Goal: Task Accomplishment & Management: Complete application form

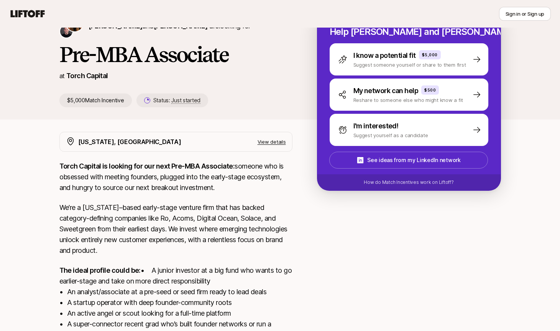
scroll to position [36, 0]
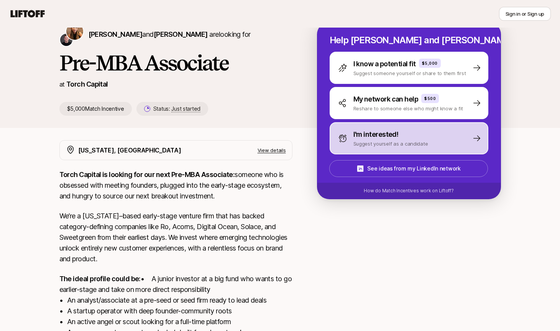
click at [375, 142] on p "Suggest yourself as a candidate" at bounding box center [390, 144] width 75 height 8
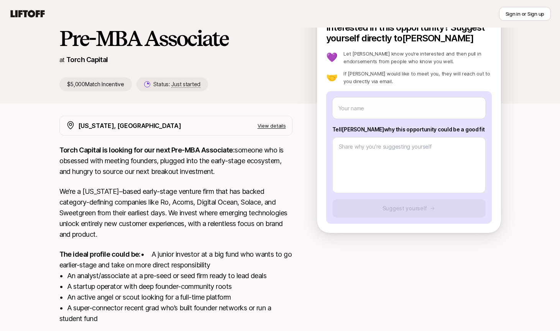
scroll to position [30, 0]
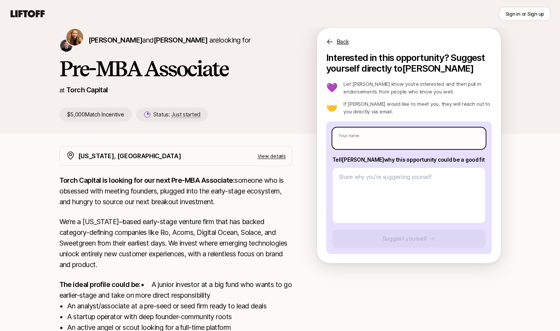
click at [399, 138] on input "text" at bounding box center [408, 138] width 153 height 21
type textarea "x"
type input "S"
type textarea "x"
type input "Sa"
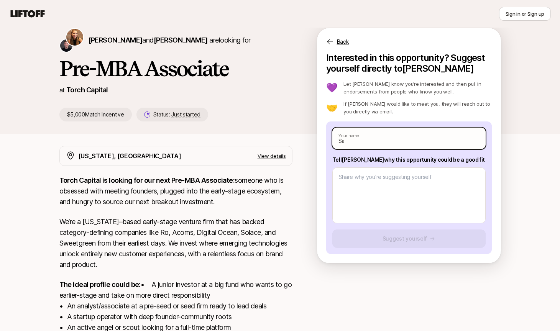
type textarea "x"
type input "Sar"
type textarea "x"
type input "[PERSON_NAME]"
type textarea "x"
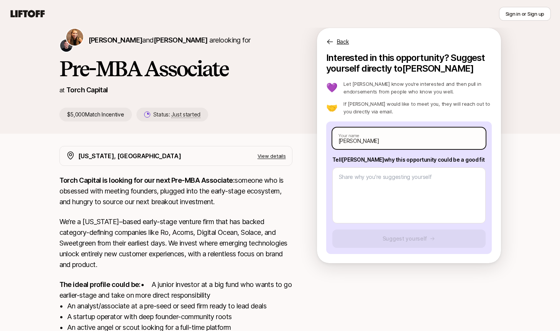
type input "[PERSON_NAME]"
type textarea "x"
type input "[PERSON_NAME]"
type textarea "x"
type input "[PERSON_NAME]"
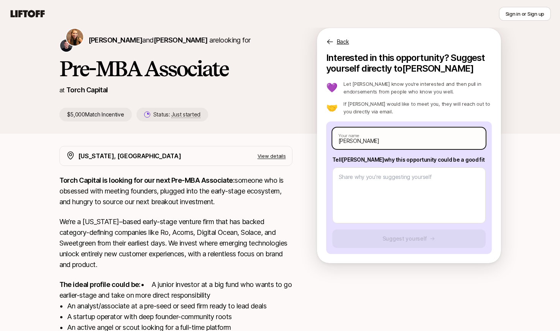
type textarea "x"
type input "[PERSON_NAME]"
type textarea "x"
type input "[PERSON_NAME]"
type textarea "x"
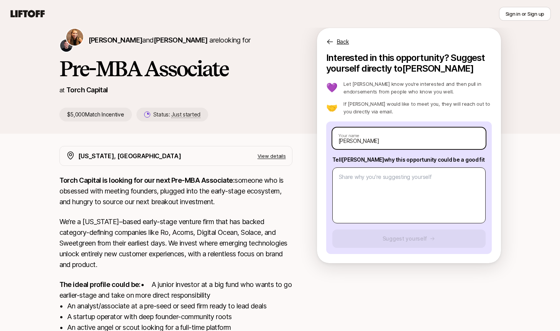
type input "[PERSON_NAME]"
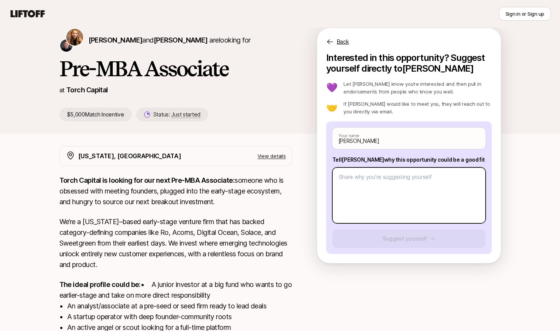
click at [416, 193] on textarea at bounding box center [408, 195] width 153 height 56
click at [363, 197] on textarea at bounding box center [408, 195] width 153 height 56
paste textarea "As a sustainability researcher with venture and investor relations experience, …"
type textarea "x"
type textarea "As a sustainability researcher with venture and investor relations experience, …"
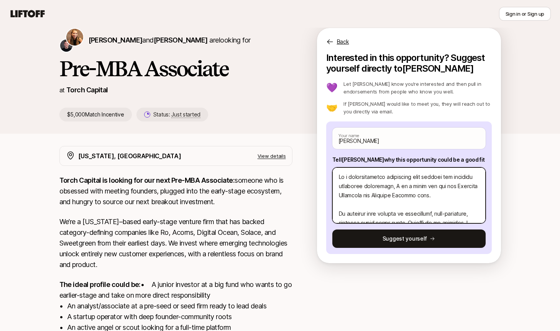
scroll to position [0, 0]
click at [368, 177] on textarea at bounding box center [408, 195] width 153 height 56
type textarea "x"
type textarea "As a researcher with venture and investor relations experience, I am a great fi…"
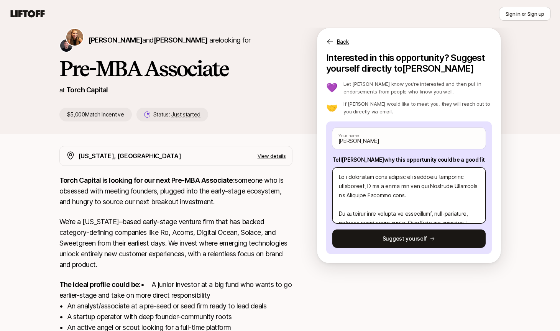
type textarea "x"
type textarea "As a researcher with venture and investor relations experience, I am a great fi…"
type textarea "x"
type textarea "As a d researcher with venture and investor relations experience, I am a great …"
type textarea "x"
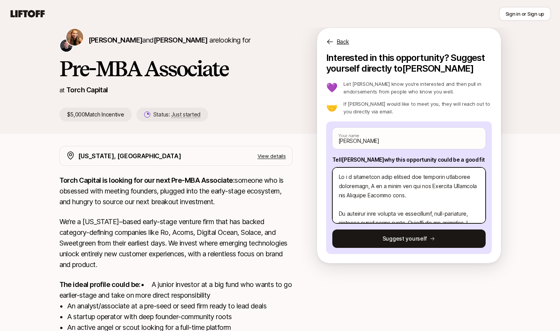
type textarea "As a de researcher with venture and investor relations experience, I am a great…"
type textarea "x"
type textarea "As a dee researcher with venture and investor relations experience, I am a grea…"
type textarea "x"
type textarea "As a deep researcher with venture and investor relations experience, I am a gre…"
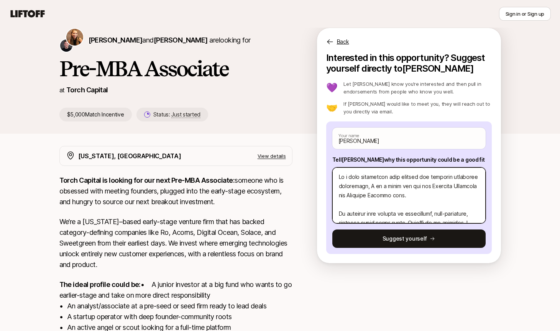
type textarea "x"
type textarea "As a deepl researcher with venture and investor relations experience, I am a gr…"
type textarea "x"
type textarea "As a deeply researcher with venture and investor relations experience, I am a g…"
click at [395, 180] on textarea at bounding box center [408, 195] width 153 height 56
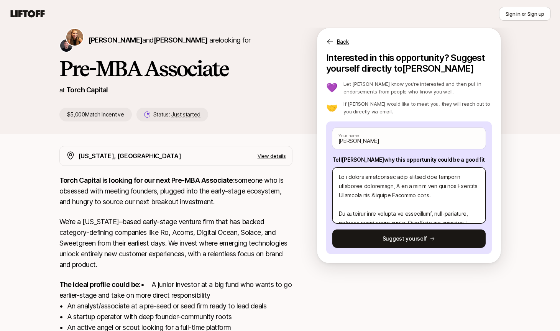
click at [384, 176] on textarea at bounding box center [408, 195] width 153 height 56
type textarea "x"
type textarea "As a deeply a with venture and investor relations experience, I am a great fit …"
type textarea "x"
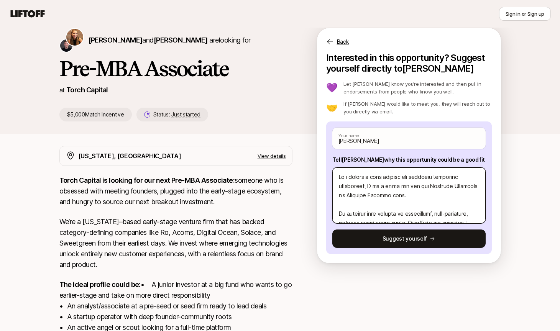
type textarea "As a deeply an with venture and investor relations experience, I am a great fit…"
type textarea "x"
type textarea "As a deeply [PERSON_NAME] with venture and investor relations experience, I am …"
type textarea "x"
type textarea "As a deeply anal with venture and investor relations experience, I am a great f…"
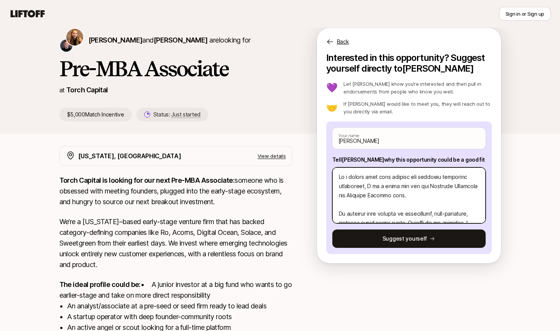
type textarea "x"
type textarea "As a deeply analy with venture and investor relations experience, I am a great …"
type textarea "x"
type textarea "As a deeply analyt with venture and investor relations experience, I am a great…"
type textarea "x"
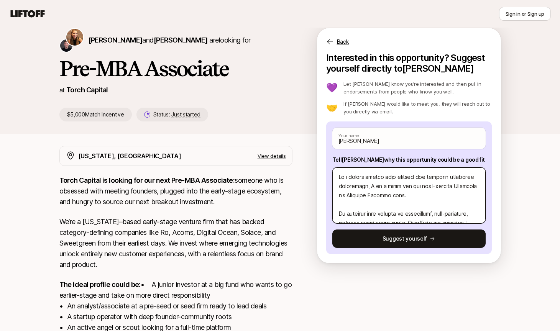
type textarea "As a deeply analyti with venture and investor relations experience, I am a grea…"
type textarea "x"
type textarea "As a deeply analytic with venture and investor relations experience, I am a gre…"
type textarea "x"
type textarea "As a deeply analytica with venture and investor relations experience, I am a gr…"
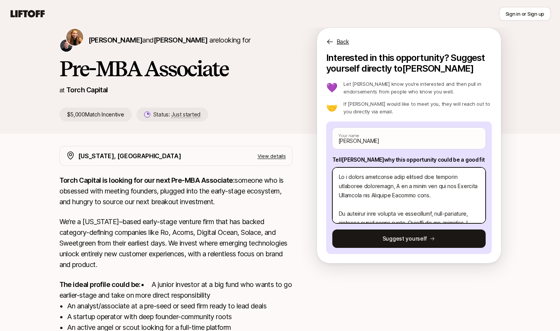
type textarea "x"
type textarea "As a deeply analytical with venture and investor relations experience, I am a g…"
type textarea "x"
type textarea "As a deeply analytical with venture and investor relations experience, I am a g…"
type textarea "x"
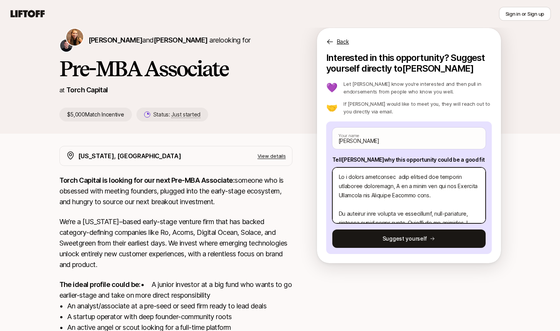
type textarea "As a deeply analytical r with venture and investor relations experience, I am a…"
type textarea "x"
type textarea "As a deeply analytical re with venture and investor relations experience, I am …"
type textarea "x"
type textarea "As a deeply analytical res with venture and investor relations experience, I am…"
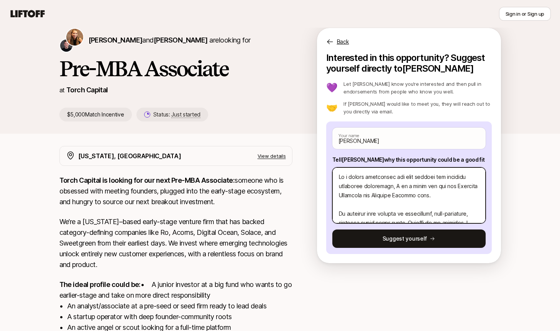
type textarea "x"
type textarea "As a deeply analytical rese with venture and investor relations experience, I a…"
type textarea "x"
type textarea "As a deeply analytical resea with venture and investor relations experience, I …"
type textarea "x"
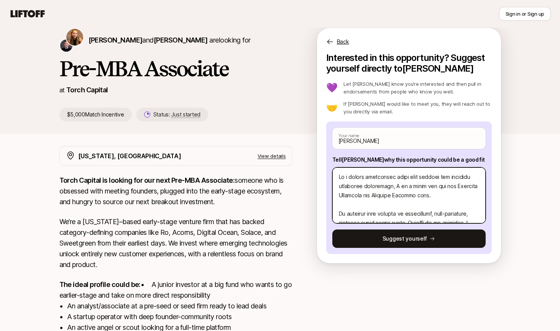
type textarea "As a deeply analytical resear with venture and investor relations experience, I…"
type textarea "x"
type textarea "As a deeply analytical researc with venture and investor relations experience, …"
type textarea "x"
type textarea "As a deeply analytical research with venture and investor relations experience,…"
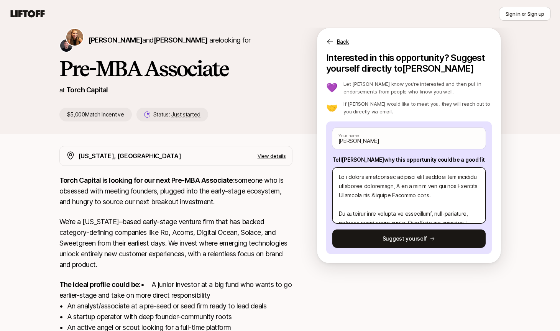
type textarea "x"
type textarea "As a deeply analytical researche with venture and investor relations experience…"
type textarea "x"
type textarea "As a deeply analytical researcher with venture and investor relations experienc…"
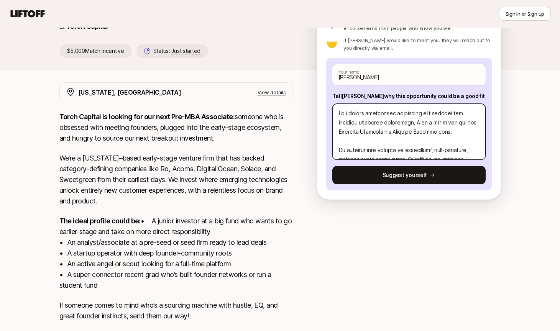
drag, startPoint x: 427, startPoint y: 122, endPoint x: 454, endPoint y: 128, distance: 27.2
click at [454, 128] on textarea at bounding box center [408, 132] width 153 height 56
click at [439, 125] on textarea at bounding box center [408, 132] width 153 height 56
click at [433, 114] on textarea at bounding box center [408, 132] width 153 height 56
click at [420, 114] on textarea at bounding box center [408, 132] width 153 height 56
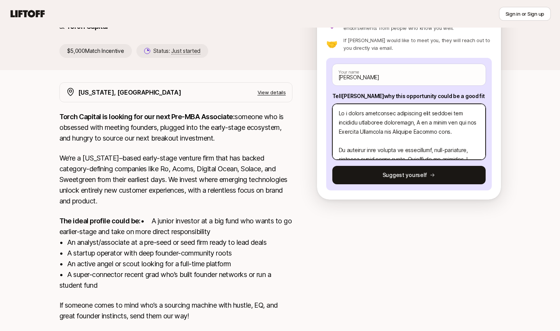
click at [420, 114] on textarea at bounding box center [408, 132] width 153 height 56
type textarea "x"
type textarea "As a deeply analytical researcher a venture and investor relations experience, …"
type textarea "x"
type textarea "As a deeply analytical researcher an venture and investor relations experience,…"
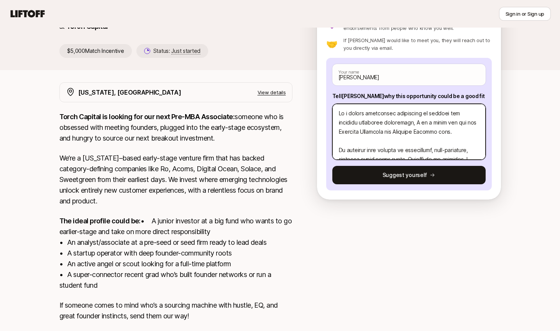
type textarea "x"
type textarea "As a deeply analytical researcher and venture and investor relations experience…"
type textarea "x"
type textarea "As a deeply analytical researcher and venture and investor relations experience…"
type textarea "x"
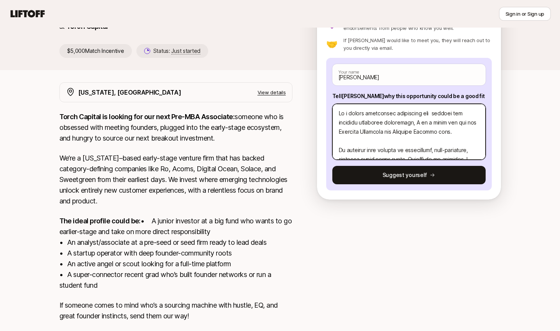
type textarea "As a deeply analytical researcher and s venture and investor relations experien…"
type textarea "x"
type textarea "As a deeply analytical researcher and su venture and investor relations experie…"
type textarea "x"
type textarea "As a deeply analytical researcher and sup venture and investor relations experi…"
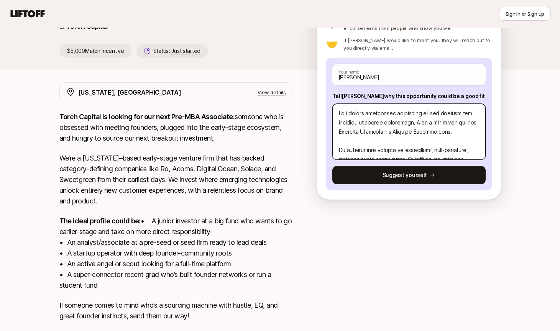
type textarea "x"
type textarea "As a deeply analytical researcher and supe venture and investor relations exper…"
type textarea "x"
type textarea "As a deeply analytical researcher and super venture and investor relations expe…"
type textarea "x"
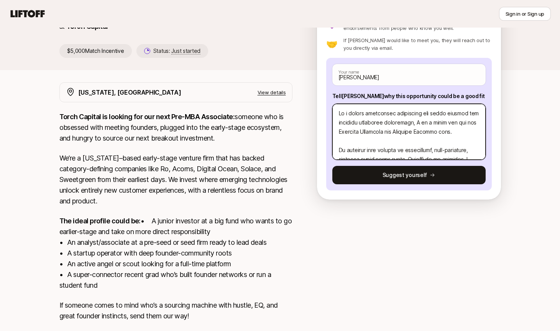
type textarea "As a deeply analytical researcher and super- venture and investor relations exp…"
type textarea "x"
type textarea "As a deeply analytical researcher and super-c venture and investor relations ex…"
type textarea "x"
type textarea "As a deeply analytical researcher and super-co venture and investor relations e…"
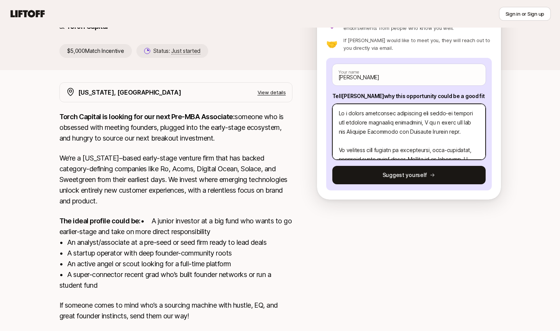
type textarea "x"
type textarea "As a deeply analytical researcher and super-con venture and investor relations …"
type textarea "x"
type textarea "As a deeply analytical researcher and super-conn venture and investor relations…"
type textarea "x"
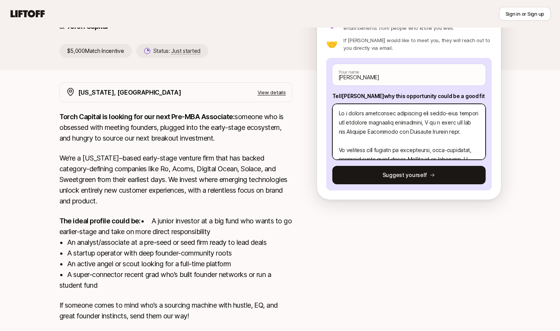
type textarea "As a deeply analytical researcher and super-conne venture and investor relation…"
type textarea "x"
type textarea "As a deeply analytical researcher and super-connec venture and investor relatio…"
type textarea "x"
type textarea "As a deeply analytical researcher and super-connect venture and investor relati…"
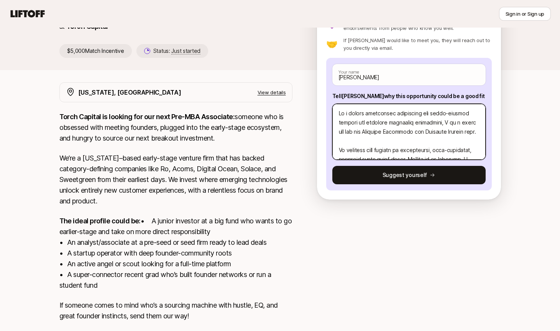
type textarea "x"
type textarea "As a deeply analytical researcher and super-connecto venture and investor relat…"
type textarea "x"
type textarea "As a deeply analytical researcher and super-connector venture and investor rela…"
type textarea "x"
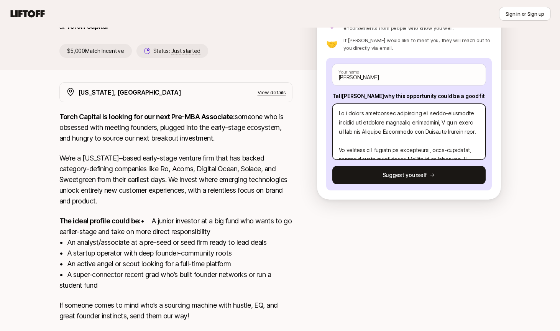
type textarea "As a deeply analytical researcher and super-connector venture and investor rela…"
type textarea "x"
type textarea "As a deeply analytical researcher and super-connector i venture and investor re…"
type textarea "x"
type textarea "As a deeply analytical researcher and super-connector in venture and investor r…"
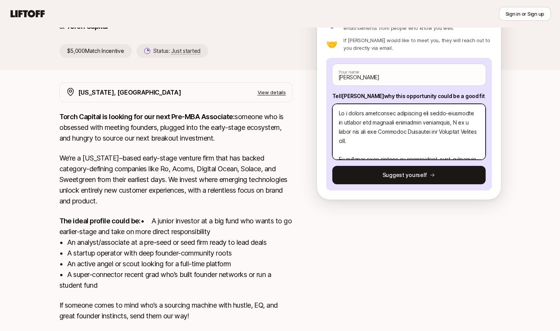
type textarea "x"
type textarea "As a deeply analytical researcher and super-connector in venture and investor r…"
type textarea "x"
type textarea "As a deeply analytical researcher and super-connector in t venture and investor…"
type textarea "x"
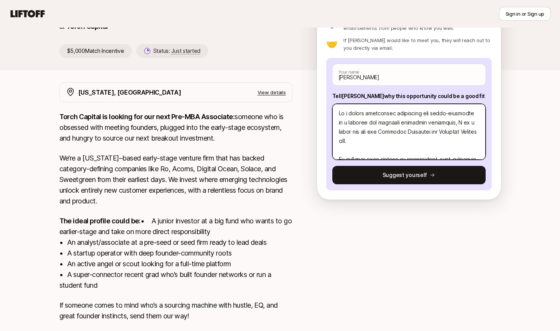
type textarea "As a deeply analytical researcher and super-connector in th venture and investo…"
type textarea "x"
type textarea "As a deeply analytical researcher and super-connector in the venture and invest…"
drag, startPoint x: 369, startPoint y: 124, endPoint x: 448, endPoint y: 122, distance: 79.4
click at [448, 122] on textarea at bounding box center [408, 132] width 153 height 56
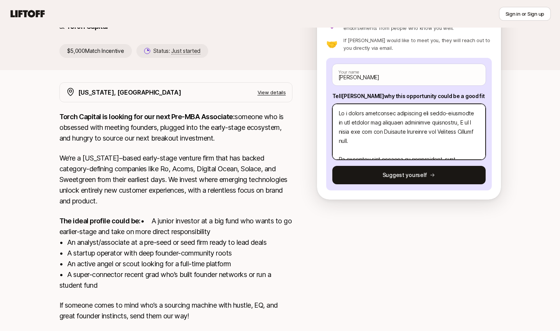
type textarea "x"
type textarea "As a deeply analytical researcher and super-connector in the venture s, I am a …"
type textarea "x"
type textarea "As a deeply analytical researcher and super-connector in the venture sp, I am a…"
type textarea "x"
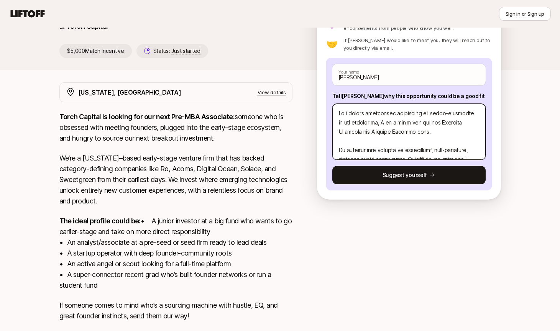
type textarea "As a deeply analytical researcher and super-connector in the venture spa, I am …"
type textarea "x"
type textarea "As a deeply analytical researcher and super-connector in the venture spac, I am…"
type textarea "x"
type textarea "As a deeply analytical researcher and super-connector in the venture space, I a…"
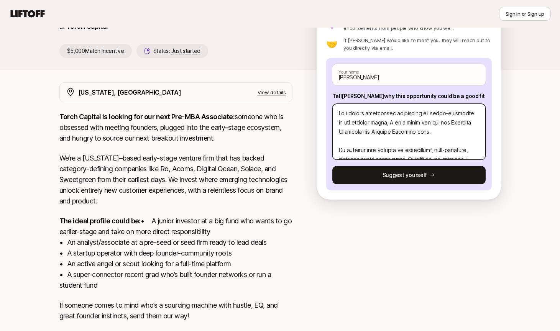
drag, startPoint x: 439, startPoint y: 121, endPoint x: 429, endPoint y: 131, distance: 14.9
click at [429, 131] on textarea at bounding box center [408, 132] width 153 height 56
type textarea "x"
type textarea "As a deeply analytical researcher and super-connector in the venture space, I a…"
type textarea "x"
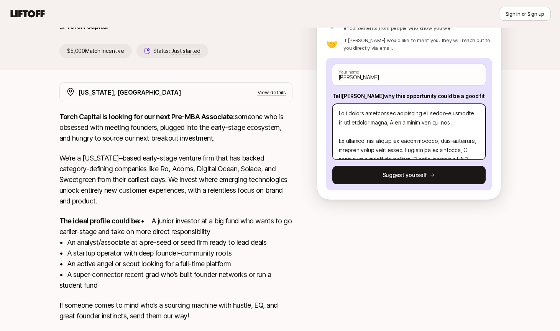
type textarea "As a deeply analytical researcher and super-connector in the venture space, I a…"
type textarea "x"
type textarea "As a deeply analytical researcher and super-connector in the venture space, I a…"
type textarea "x"
type textarea "As a deeply analytical researcher and super-connector in the venture space, I a…"
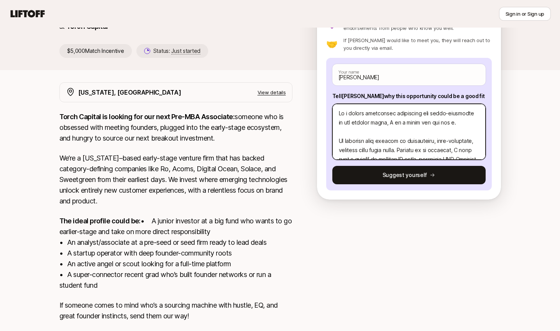
type textarea "x"
type textarea "As a deeply analytical researcher and super-connector in the venture space, I a…"
type textarea "x"
type textarea "As a deeply analytical researcher and super-connector in the venture space, I a…"
type textarea "x"
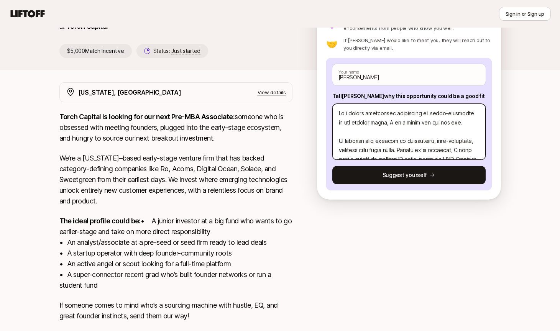
type textarea "As a deeply analytical researcher and super-connector in the venture space, I a…"
type textarea "x"
type textarea "As a deeply analytical researcher and super-connector in the venture space, I a…"
type textarea "x"
type textarea "As a deeply analytical researcher and super-connector in the venture space, I a…"
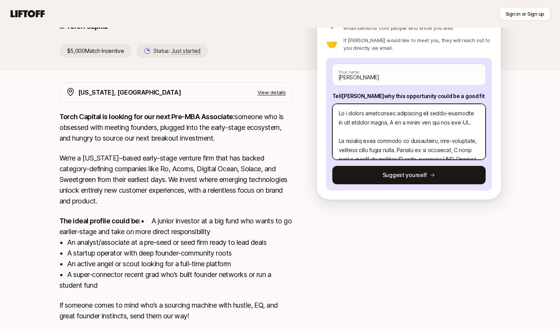
type textarea "x"
type textarea "As a deeply analytical researcher and super-connector in the venture space, I a…"
type textarea "x"
type textarea "As a deeply analytical researcher and super-connector in the venture space, I a…"
type textarea "x"
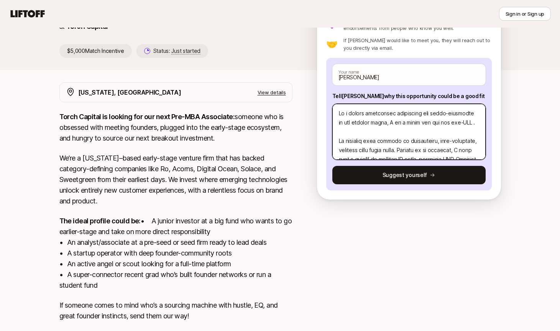
type textarea "As a deeply analytical researcher and super-connector in the venture space, I a…"
type textarea "x"
type textarea "As a deeply analytical researcher and super-connector in the venture space, I a…"
type textarea "x"
type textarea "As a deeply analytical researcher and super-connector in the venture space, I a…"
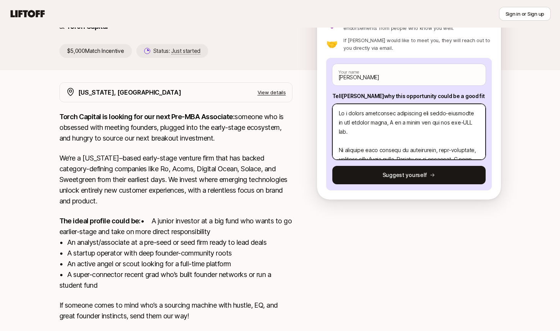
type textarea "x"
type textarea "As a deeply analytical researcher and super-connector in the venture space, I a…"
type textarea "x"
type textarea "As a deeply analytical researcher and super-connector in the venture space, I a…"
type textarea "x"
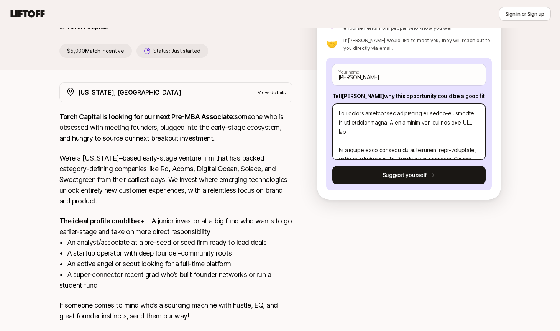
type textarea "As a deeply analytical researcher and super-connector in the venture space, I a…"
type textarea "x"
type textarea "As a deeply analytical researcher and super-connector in the venture space, I a…"
type textarea "x"
type textarea "As a deeply analytical researcher and super-connector in the venture space, I a…"
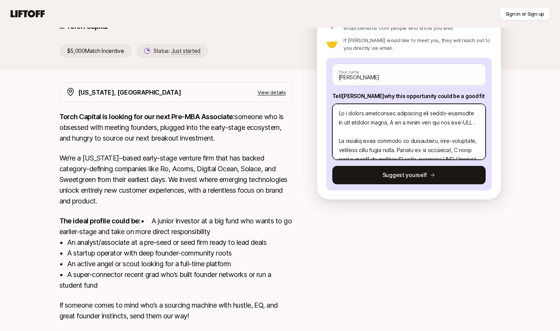
type textarea "x"
type textarea "As a deeply analytical researcher and super-connector in the venture space, I a…"
type textarea "x"
type textarea "As a deeply analytical researcher and super-connector in the venture space, I a…"
type textarea "x"
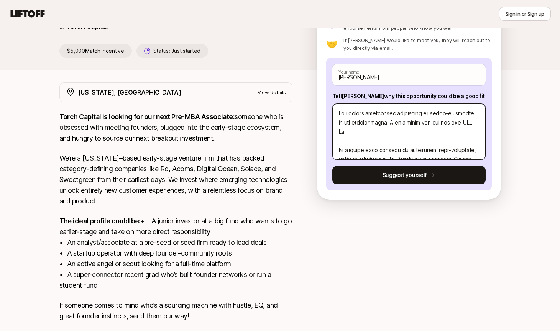
type textarea "As a deeply analytical researcher and super-connector in the venture space, I a…"
type textarea "x"
type textarea "As a deeply analytical researcher and super-connector in the venture space, I a…"
type textarea "x"
type textarea "As a deeply analytical researcher and super-connector in the venture space, I a…"
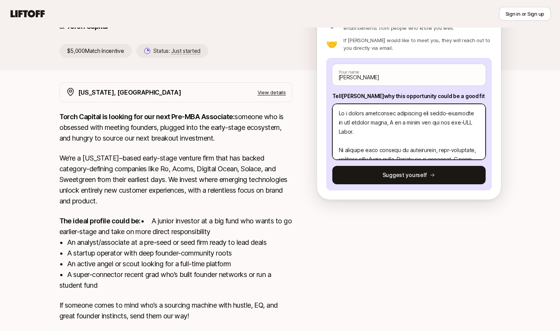
type textarea "x"
type textarea "As a deeply analytical researcher and super-connector in the venture space, I a…"
type textarea "x"
type textarea "As a deeply analytical researcher and super-connector in the venture space, I a…"
type textarea "x"
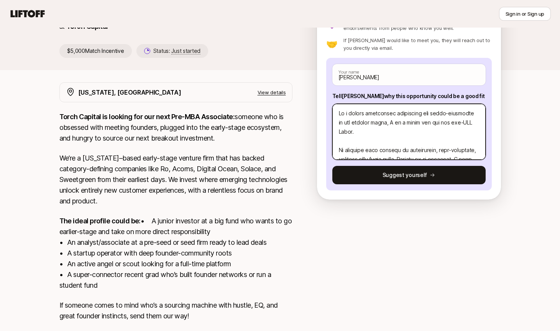
type textarea "As a deeply analytical researcher and super-connector in the venture space, I a…"
type textarea "x"
type textarea "As a deeply analytical researcher and super-connector in the venture space, I a…"
type textarea "x"
type textarea "As a deeply analytical researcher and super-connector in the venture space, I a…"
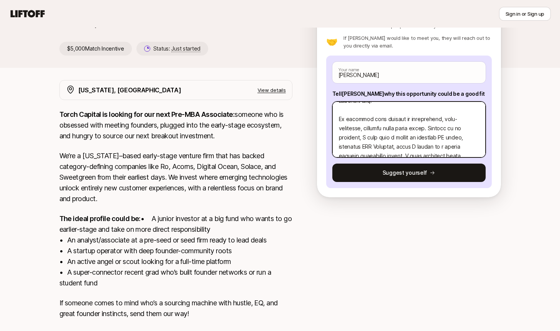
scroll to position [33, 0]
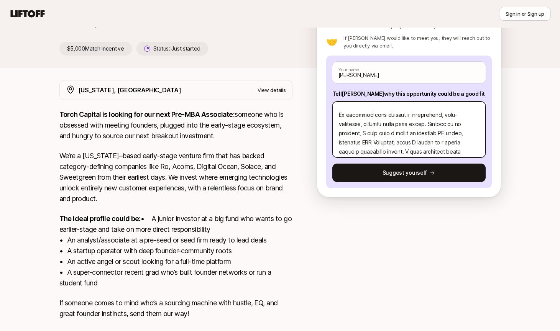
drag, startPoint x: 339, startPoint y: 114, endPoint x: 395, endPoint y: 123, distance: 56.7
click at [395, 123] on textarea at bounding box center [408, 130] width 153 height 56
drag, startPoint x: 412, startPoint y: 115, endPoint x: 404, endPoint y: 123, distance: 11.7
click at [404, 123] on textarea at bounding box center [408, 130] width 153 height 56
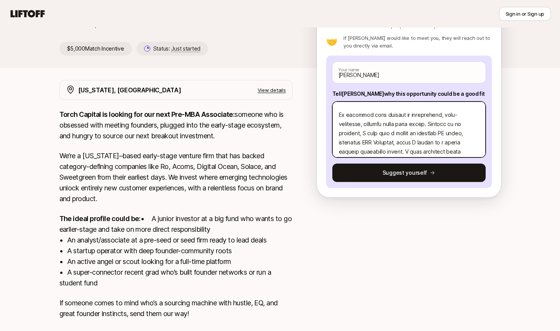
click at [380, 116] on textarea at bounding box center [408, 130] width 153 height 56
drag, startPoint x: 339, startPoint y: 115, endPoint x: 466, endPoint y: 123, distance: 127.1
click at [466, 123] on textarea at bounding box center [408, 130] width 153 height 56
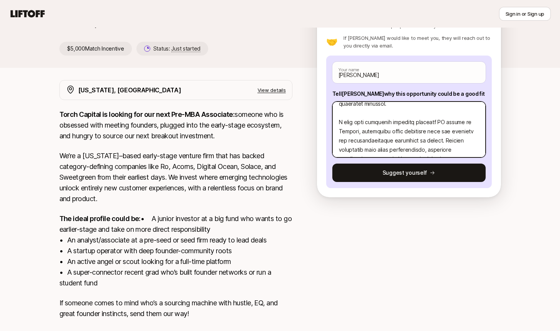
scroll to position [103, 0]
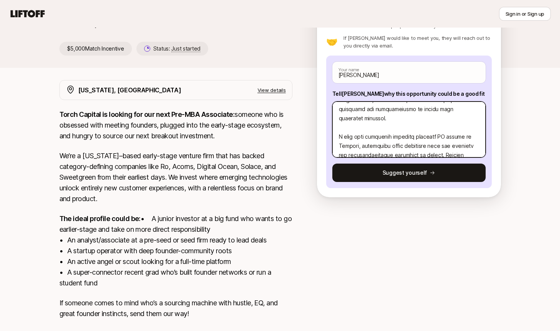
click at [419, 108] on textarea at bounding box center [408, 130] width 153 height 56
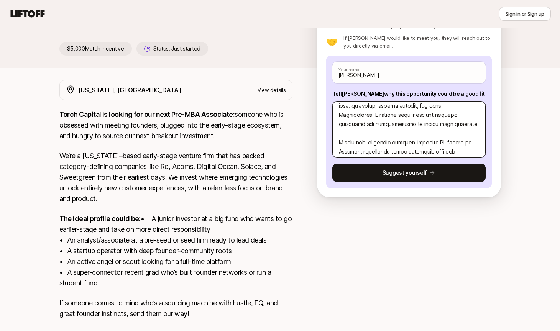
scroll to position [86, 0]
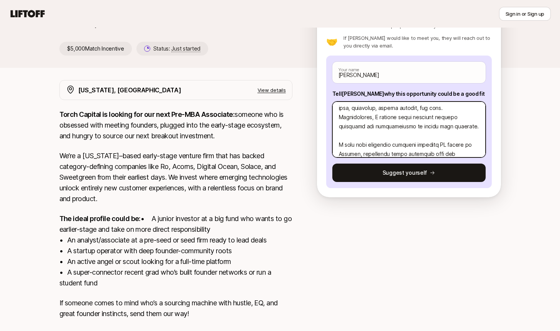
click at [427, 127] on textarea at bounding box center [408, 130] width 153 height 56
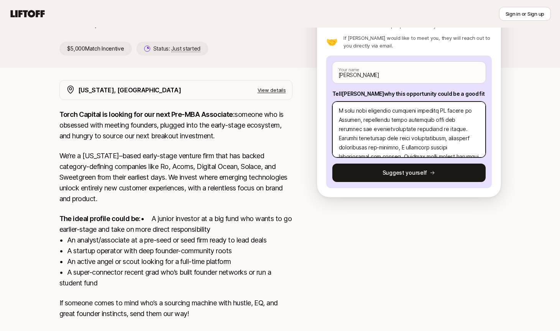
scroll to position [125, 0]
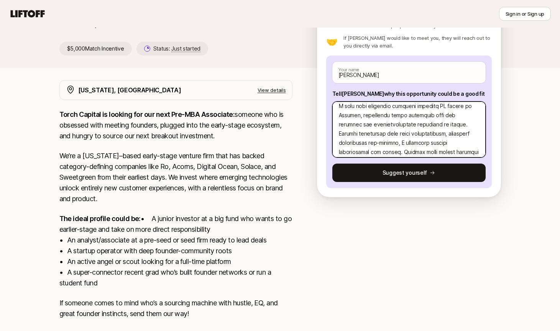
click at [423, 107] on textarea at bounding box center [408, 130] width 153 height 56
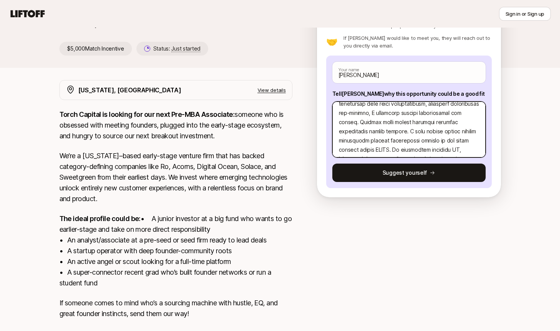
drag, startPoint x: 340, startPoint y: 122, endPoint x: 376, endPoint y: 146, distance: 43.1
click at [376, 146] on textarea at bounding box center [408, 130] width 153 height 56
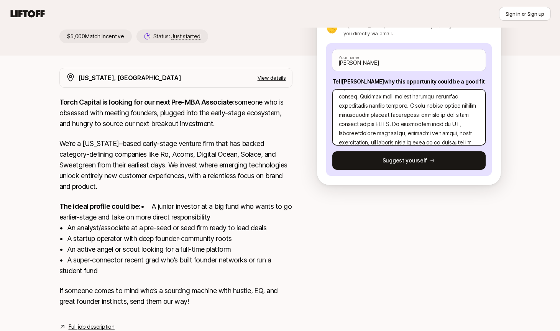
scroll to position [169, 0]
click at [383, 122] on textarea at bounding box center [408, 117] width 153 height 56
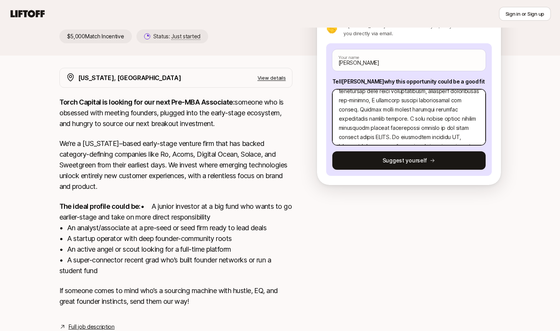
drag, startPoint x: 338, startPoint y: 108, endPoint x: 376, endPoint y: 120, distance: 39.3
click at [376, 120] on textarea at bounding box center [408, 117] width 153 height 56
click at [432, 110] on textarea at bounding box center [408, 117] width 153 height 56
click at [381, 128] on textarea at bounding box center [408, 117] width 153 height 56
drag, startPoint x: 368, startPoint y: 128, endPoint x: 414, endPoint y: 128, distance: 45.6
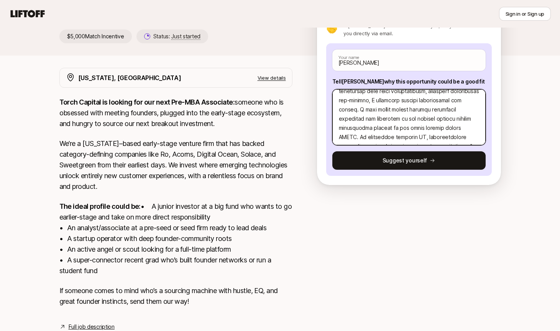
click at [414, 128] on textarea at bounding box center [408, 117] width 153 height 56
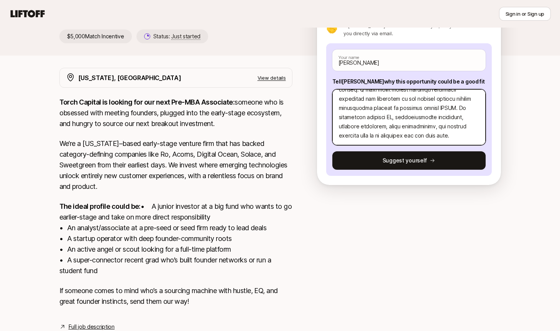
scroll to position [175, 0]
click at [385, 117] on textarea at bounding box center [408, 117] width 153 height 56
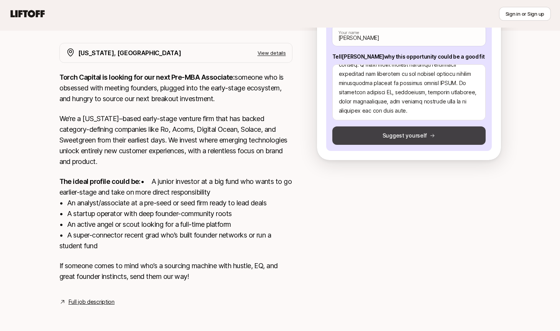
click at [409, 126] on button "Suggest yourself" at bounding box center [408, 135] width 153 height 18
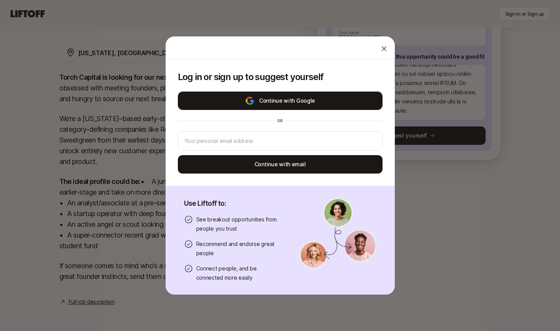
click at [332, 100] on button "Continue with Google" at bounding box center [280, 101] width 205 height 18
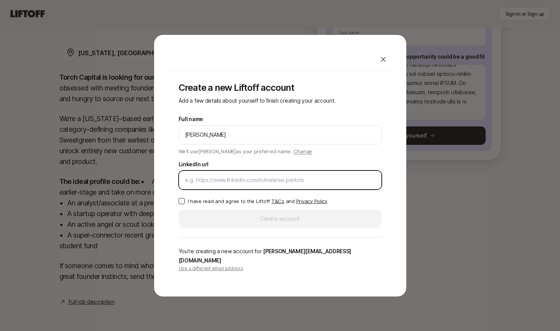
paste input "[URL][DOMAIN_NAME][PERSON_NAME]"
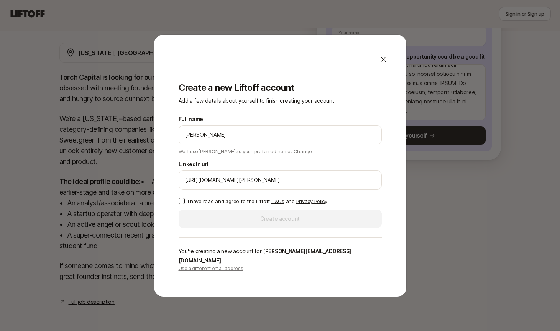
click at [182, 204] on button "I have read and agree to the Liftoff T&Cs and Privacy Policy" at bounding box center [182, 201] width 6 height 6
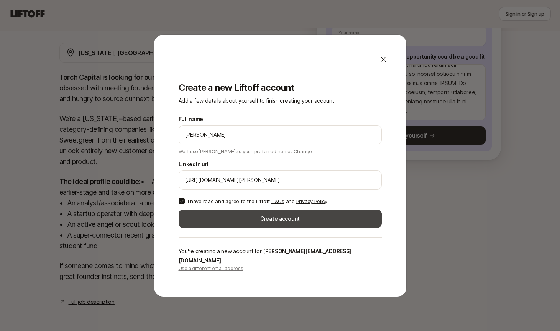
click at [251, 222] on button "Create account" at bounding box center [280, 219] width 203 height 18
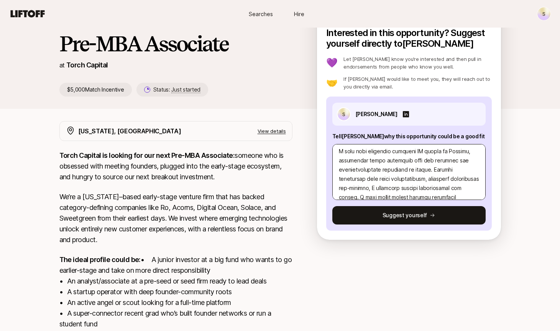
scroll to position [82, 0]
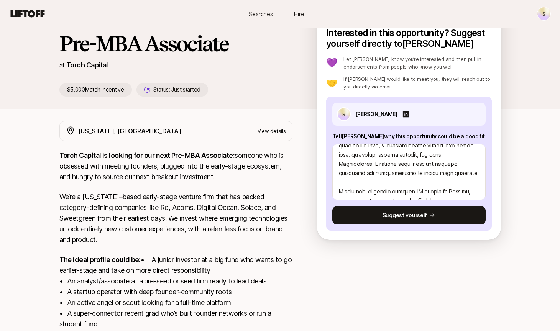
click at [530, 8] on div "Searches Hire S" at bounding box center [280, 14] width 542 height 14
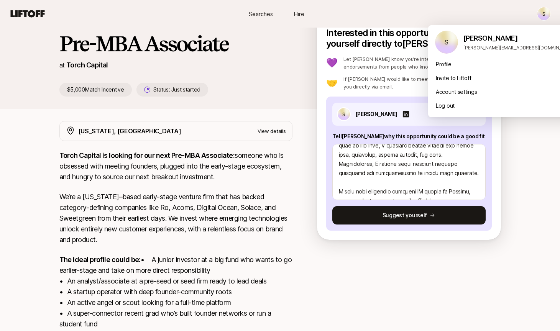
click at [545, 16] on html "New to Liftoff? See how it works S Searches Hire Searches Hire S [PERSON_NAME] …" at bounding box center [280, 110] width 560 height 331
click at [453, 94] on div "Account settings" at bounding box center [504, 92] width 153 height 14
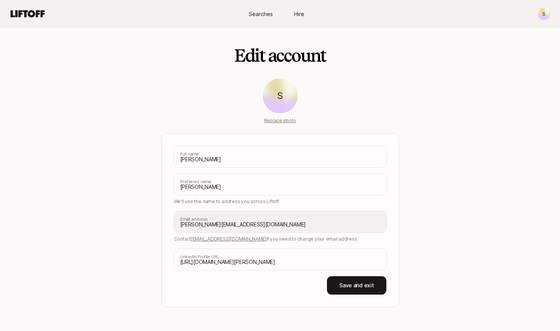
click at [543, 13] on html "S Searches Hire Searches Hire S Edit account S Replace photo [PERSON_NAME] Full…" at bounding box center [280, 165] width 560 height 331
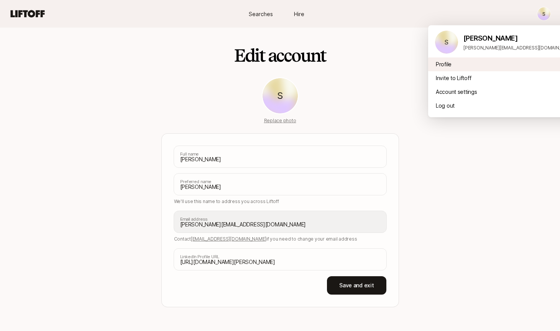
click at [451, 63] on div "Profile" at bounding box center [504, 64] width 153 height 14
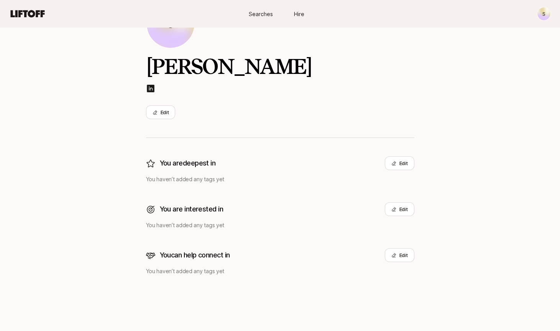
scroll to position [53, 0]
click at [167, 114] on button "Edit" at bounding box center [161, 112] width 30 height 14
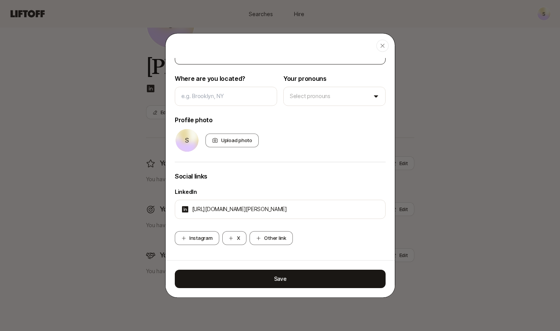
scroll to position [60, 0]
click at [383, 41] on div "button" at bounding box center [382, 45] width 12 height 12
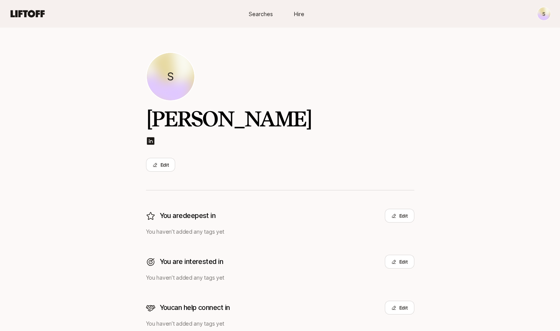
scroll to position [0, 0]
click at [544, 20] on html "S Searches Hire Searches Hire S S [PERSON_NAME] Edit You are deepest in Edit Yo…" at bounding box center [280, 165] width 560 height 331
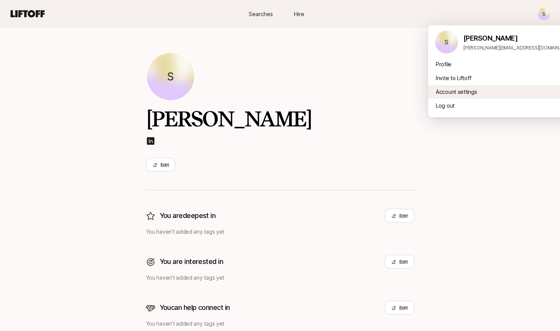
click at [464, 94] on div "Account settings" at bounding box center [504, 92] width 153 height 14
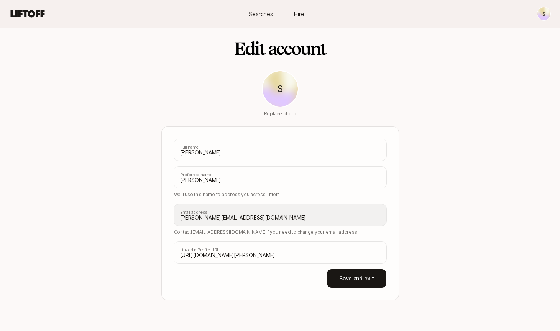
scroll to position [7, 0]
click at [24, 17] on icon at bounding box center [27, 13] width 37 height 11
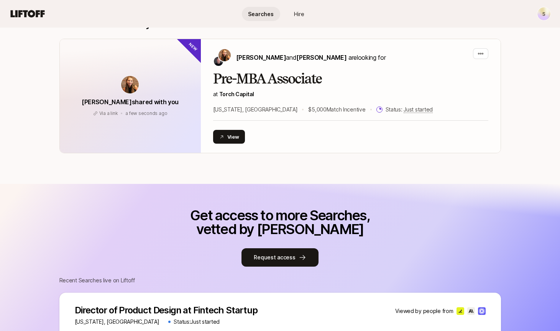
scroll to position [121, 0]
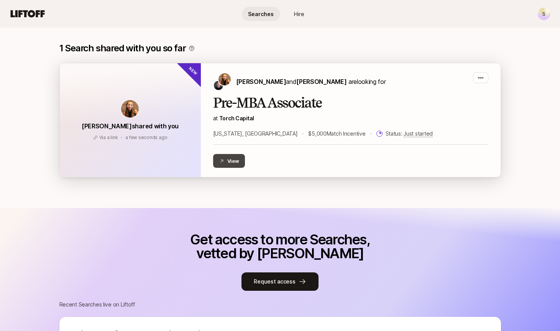
click at [238, 164] on button "View" at bounding box center [229, 161] width 32 height 14
click at [484, 82] on div "button" at bounding box center [480, 77] width 15 height 11
click at [333, 95] on div "[PERSON_NAME] and [PERSON_NAME] are looking for Pre-MBA Associate at [GEOGRAPHI…" at bounding box center [350, 119] width 275 height 95
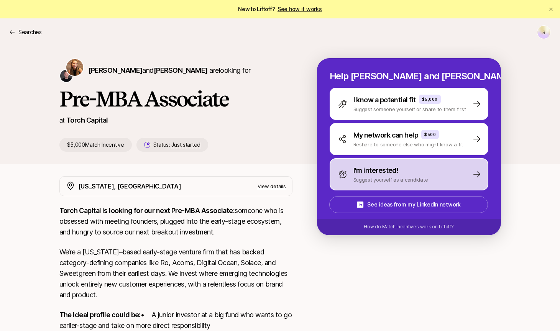
click at [388, 174] on p "I'm interested!" at bounding box center [375, 170] width 45 height 11
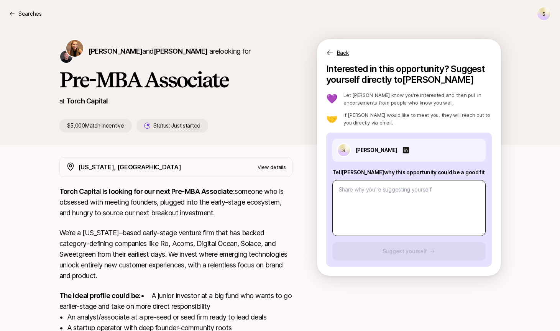
scroll to position [26, 0]
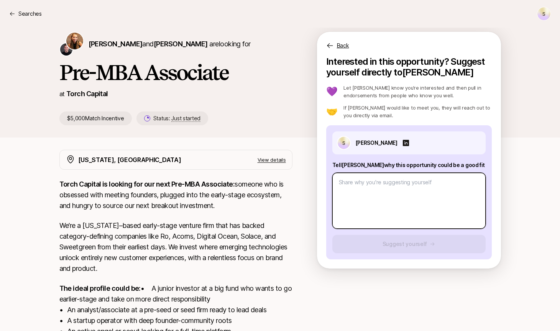
click at [411, 196] on textarea at bounding box center [408, 201] width 153 height 56
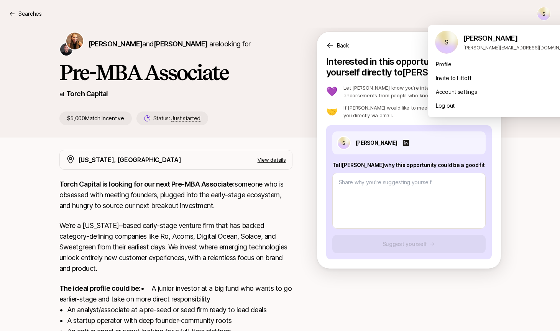
click at [547, 10] on html "New to Liftoff? See how it works Searches S Searches S [PERSON_NAME] and [PERSO…" at bounding box center [280, 139] width 560 height 331
